Goal: Information Seeking & Learning: Check status

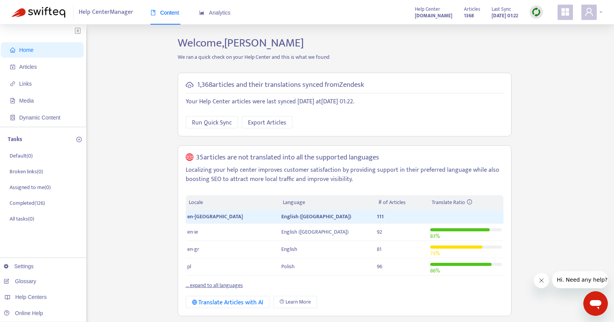
click at [601, 12] on div at bounding box center [591, 12] width 21 height 15
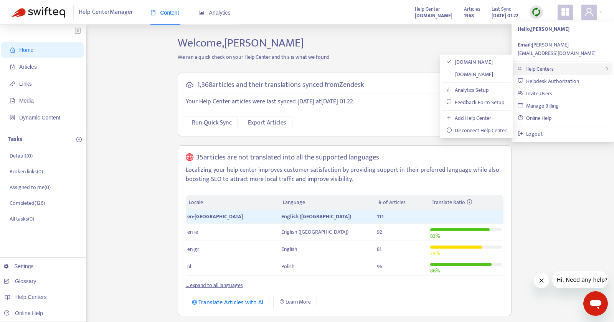
click at [556, 63] on div "Help Centers" at bounding box center [562, 69] width 99 height 12
click at [487, 73] on link "[DOMAIN_NAME]" at bounding box center [469, 74] width 47 height 9
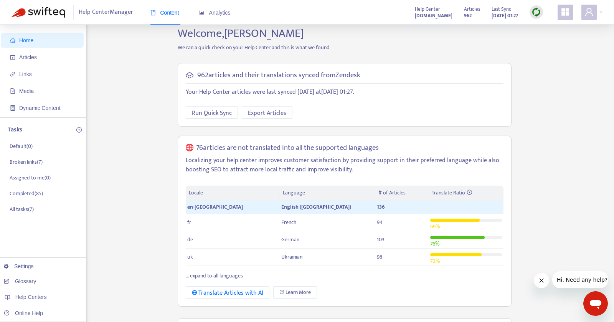
scroll to position [8, 0]
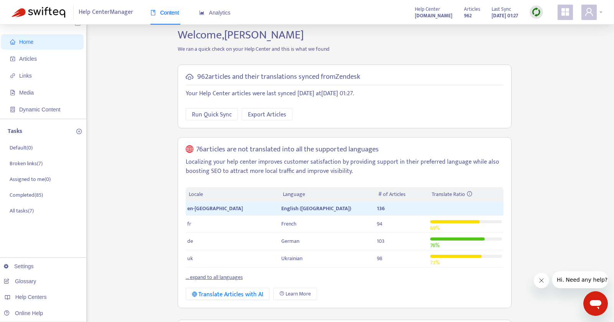
click at [594, 12] on span at bounding box center [588, 12] width 15 height 15
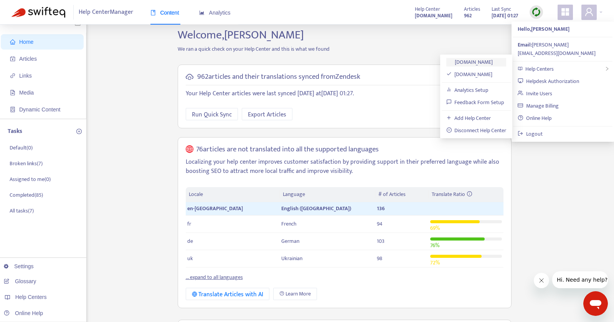
click at [481, 64] on link "[DOMAIN_NAME]" at bounding box center [469, 62] width 47 height 9
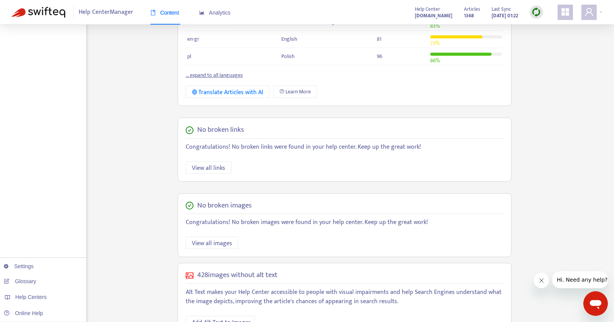
scroll to position [233, 0]
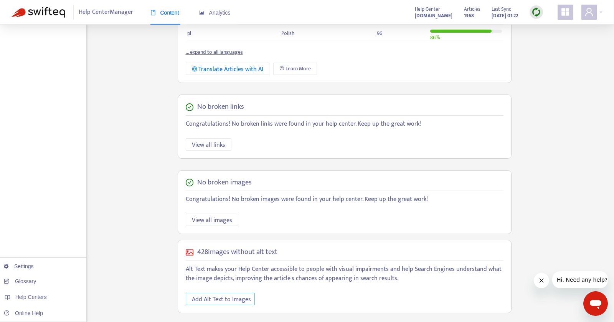
click at [226, 295] on span "Add Alt Text to Images" at bounding box center [221, 299] width 59 height 10
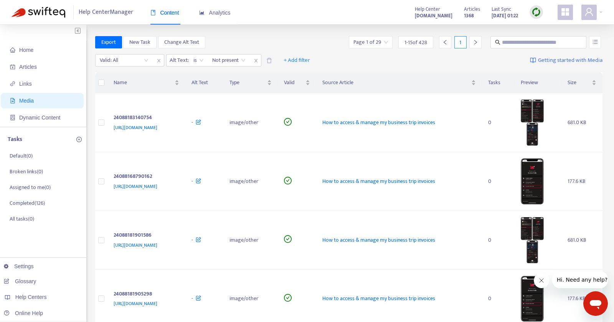
click at [99, 78] on th at bounding box center [101, 82] width 12 height 21
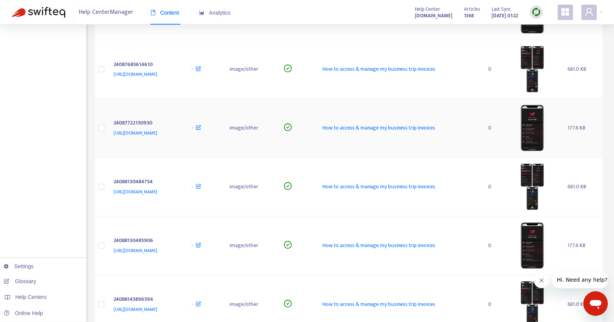
scroll to position [691, 0]
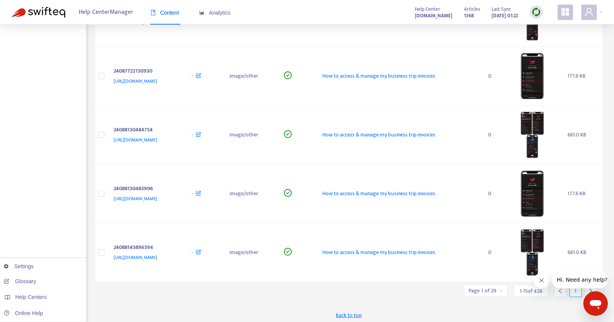
click at [591, 289] on icon "right" at bounding box center [590, 290] width 5 height 5
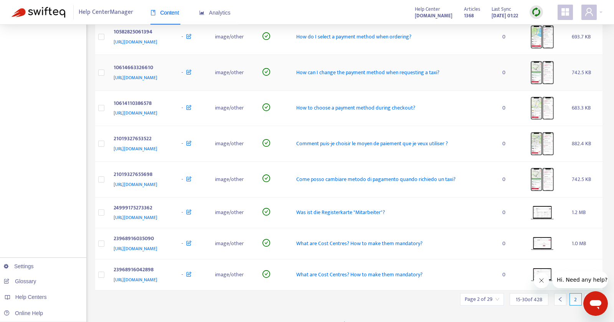
scroll to position [346, 0]
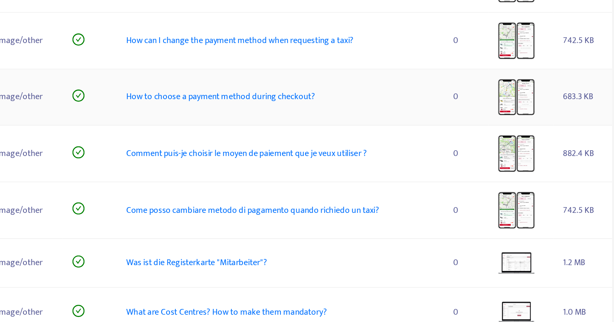
click at [554, 120] on img at bounding box center [542, 108] width 23 height 23
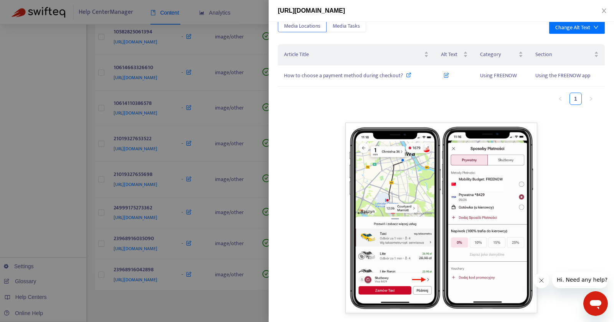
click at [87, 142] on div at bounding box center [307, 161] width 614 height 322
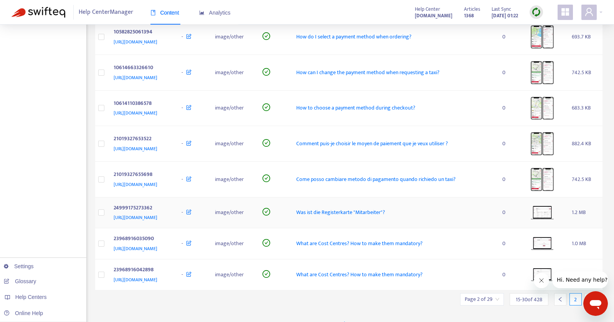
scroll to position [431, 0]
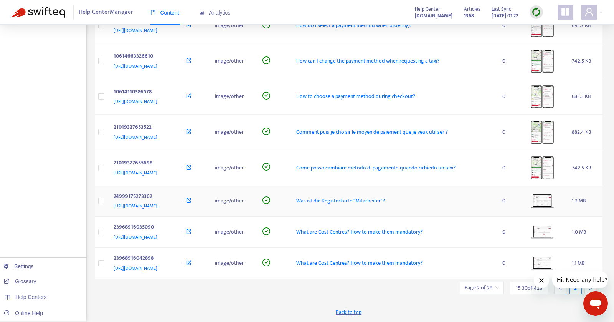
click at [554, 194] on img at bounding box center [542, 200] width 23 height 13
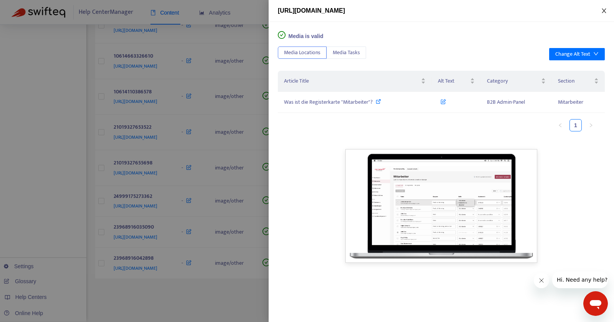
click at [605, 10] on icon "close" at bounding box center [604, 11] width 6 height 6
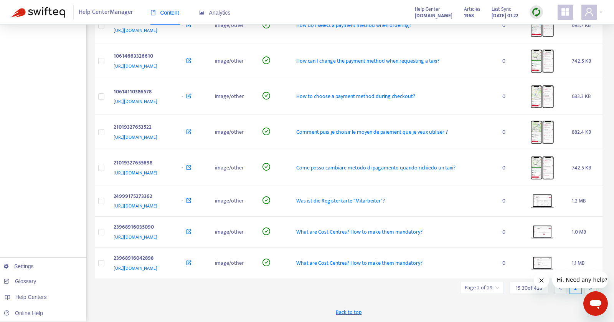
click at [588, 289] on icon "right" at bounding box center [590, 287] width 5 height 5
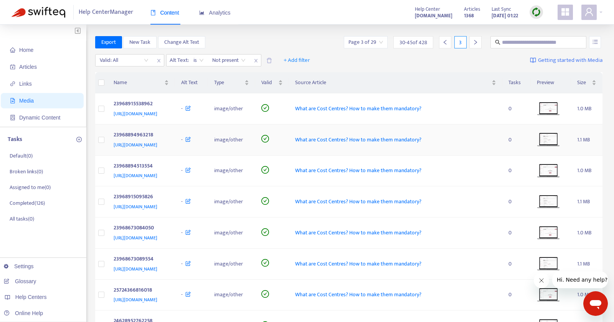
scroll to position [412, 0]
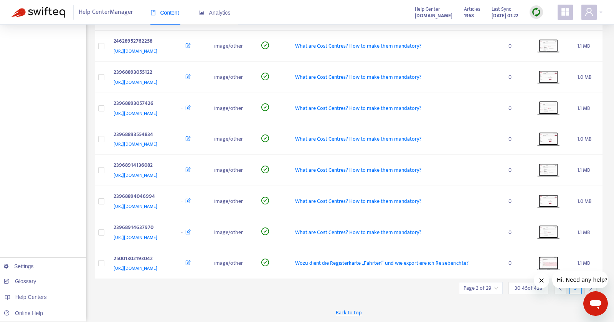
click at [591, 289] on icon "right" at bounding box center [590, 287] width 5 height 5
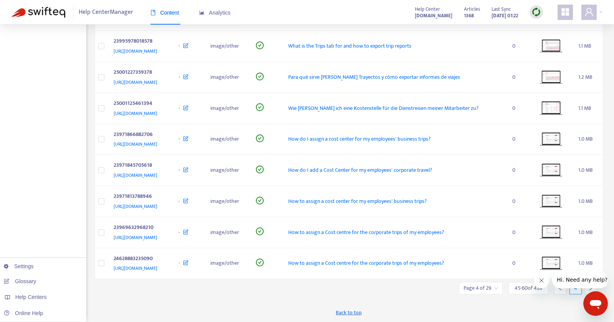
click at [591, 289] on icon "right" at bounding box center [590, 287] width 5 height 5
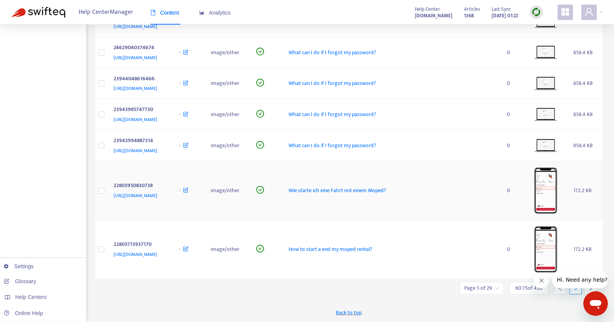
click at [571, 220] on td "172.2 KB" at bounding box center [584, 190] width 35 height 59
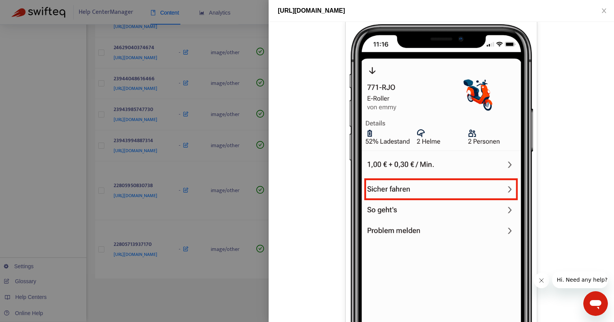
scroll to position [132, 0]
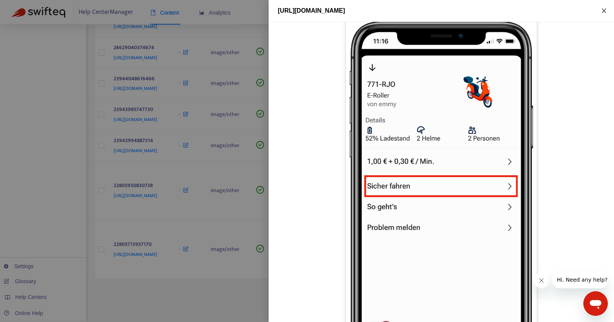
click at [607, 12] on button "Close" at bounding box center [604, 10] width 11 height 7
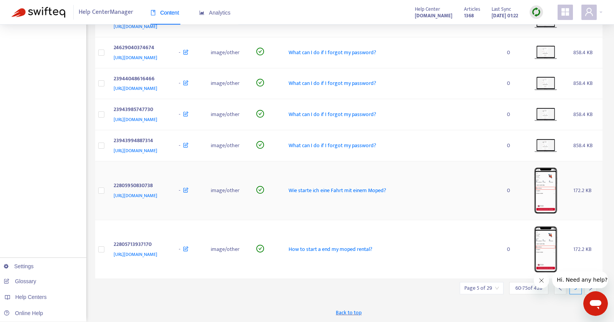
scroll to position [450, 0]
click at [591, 292] on div "Open messaging window" at bounding box center [595, 303] width 23 height 23
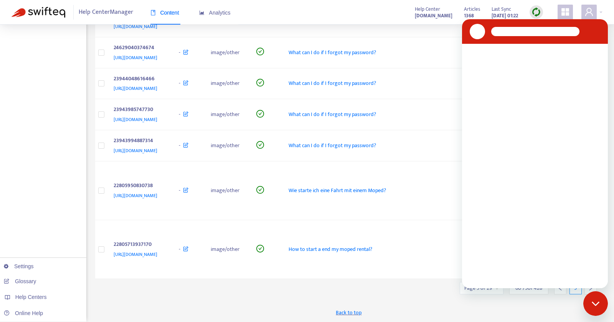
scroll to position [0, 0]
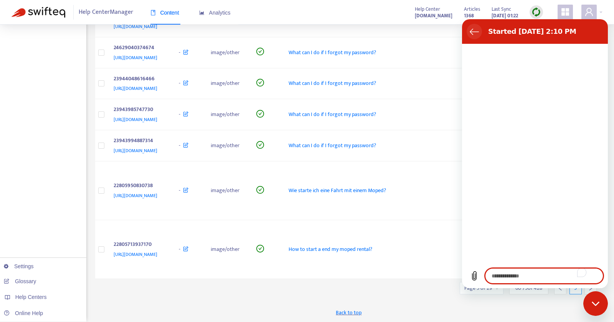
type textarea "*"
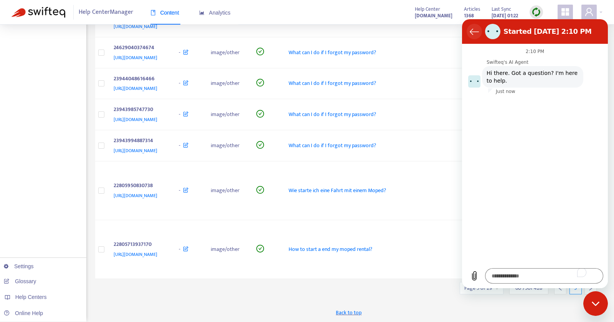
click at [472, 30] on icon "Back to the conversation list" at bounding box center [474, 31] width 9 height 9
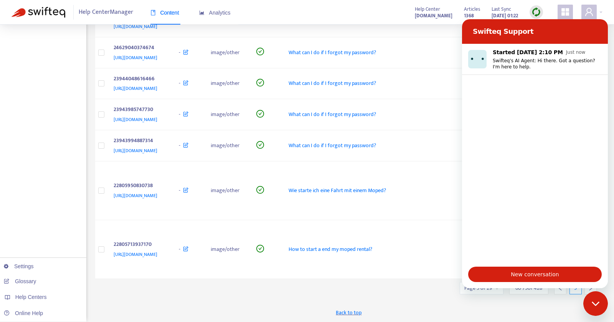
click at [593, 32] on h2 "Swifteq Support" at bounding box center [536, 31] width 127 height 9
click at [597, 301] on icon "Close messaging window" at bounding box center [596, 303] width 8 height 5
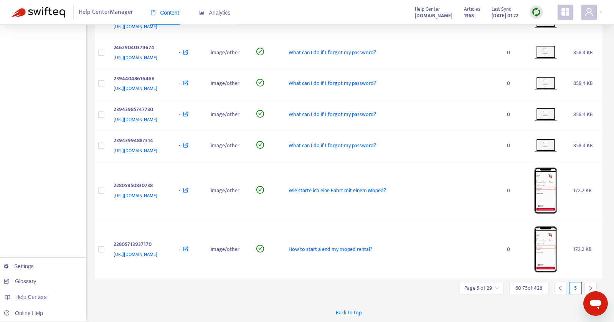
click at [588, 285] on icon "right" at bounding box center [590, 287] width 5 height 5
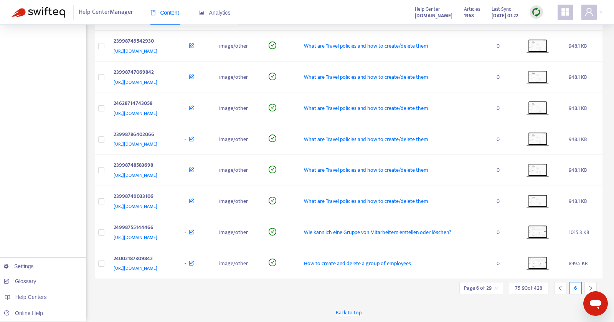
scroll to position [450, 0]
click at [588, 285] on icon "right" at bounding box center [590, 287] width 5 height 5
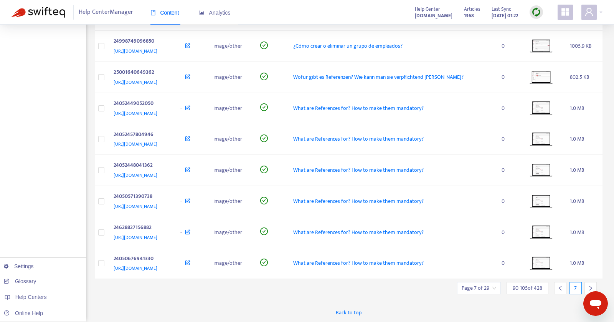
scroll to position [412, 0]
click at [588, 285] on icon "right" at bounding box center [590, 287] width 5 height 5
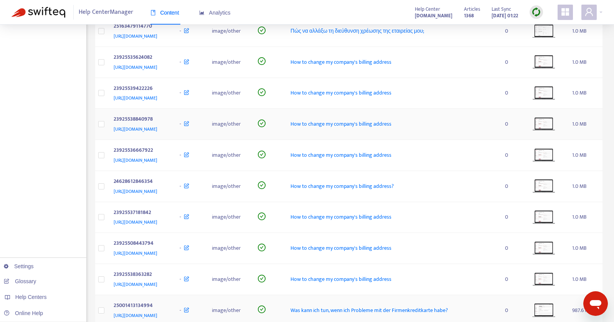
scroll to position [0, 0]
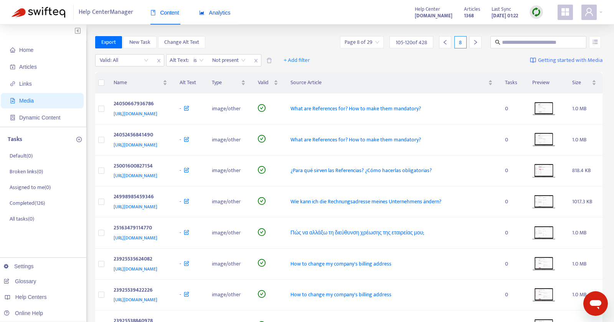
click at [214, 15] on span "Analytics" at bounding box center [214, 13] width 31 height 6
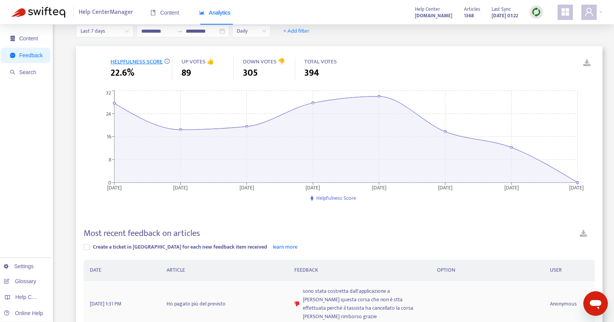
scroll to position [18, 0]
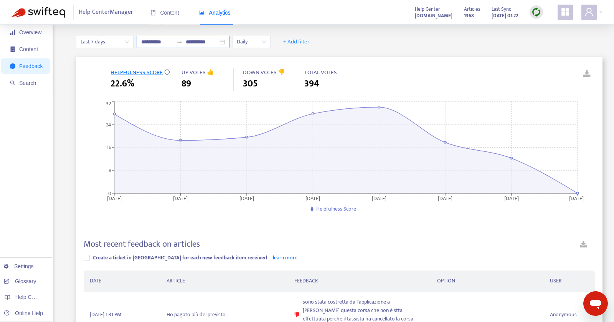
click at [180, 40] on icon "swap-right" at bounding box center [180, 42] width 6 height 6
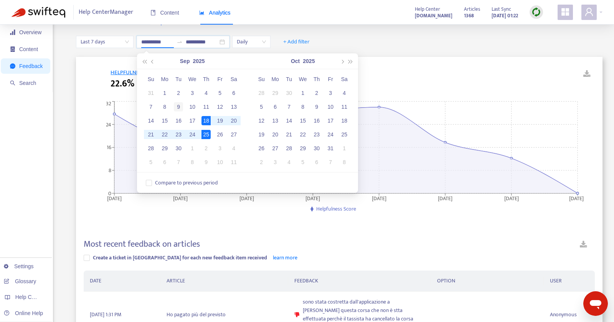
type input "**********"
click at [178, 107] on div "9" at bounding box center [178, 106] width 9 height 9
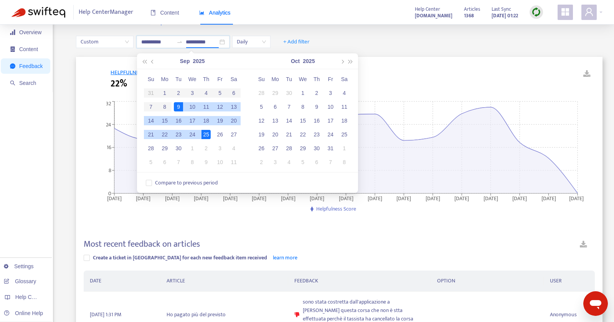
type input "**********"
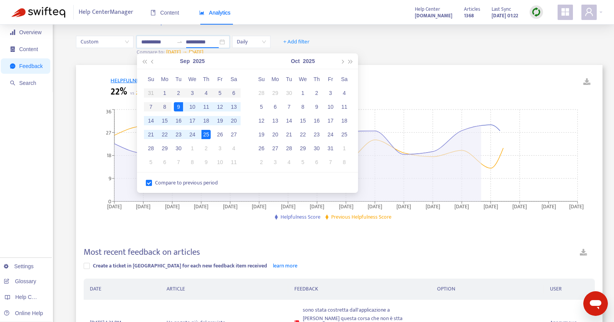
click at [84, 58] on div "**********" at bounding box center [339, 46] width 526 height 38
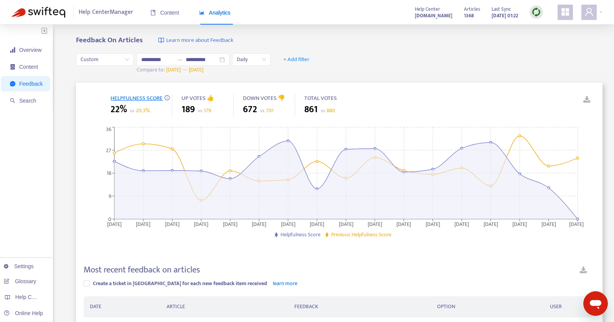
click at [85, 135] on icon "[DATE] [DATE] [DATE] [DATE] [DATE] [DATE] [DATE] [DATE] [DATE] [DATE] [DATE] [D…" at bounding box center [336, 182] width 505 height 115
